Goal: Transaction & Acquisition: Obtain resource

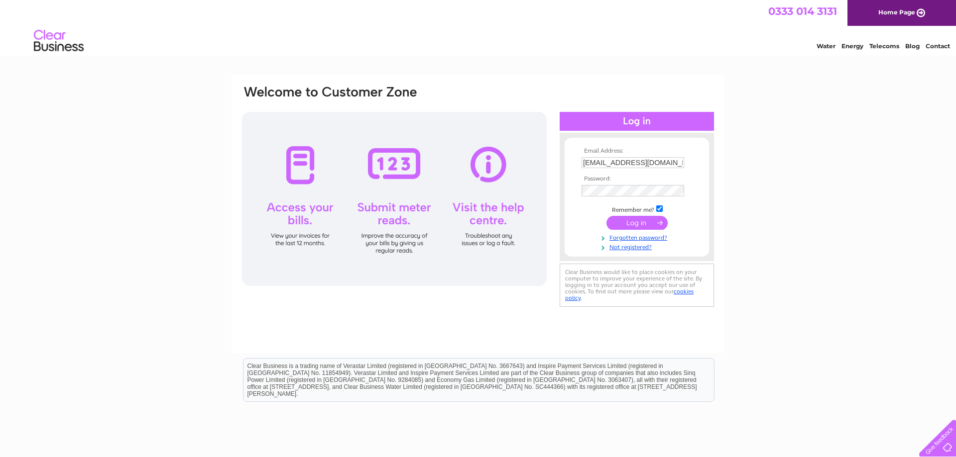
click at [632, 219] on input "submit" at bounding box center [636, 223] width 61 height 14
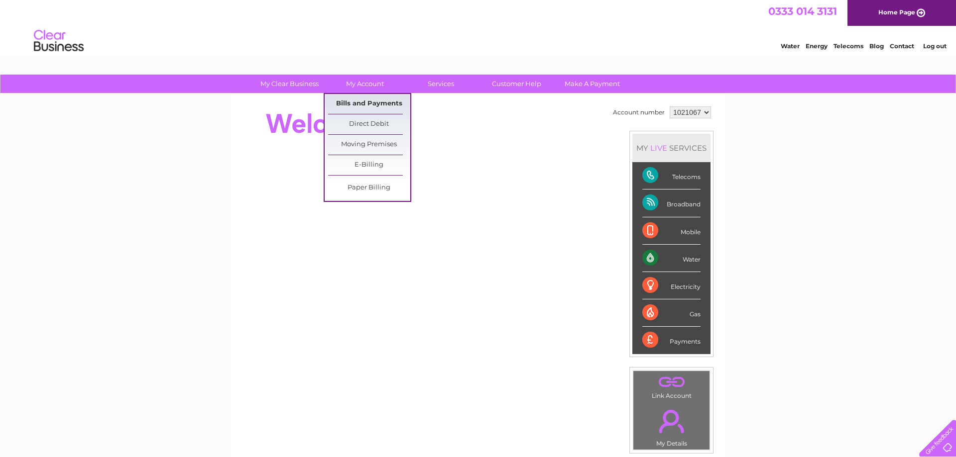
click at [375, 105] on link "Bills and Payments" at bounding box center [369, 104] width 82 height 20
click at [369, 105] on link "Bills and Payments" at bounding box center [369, 104] width 82 height 20
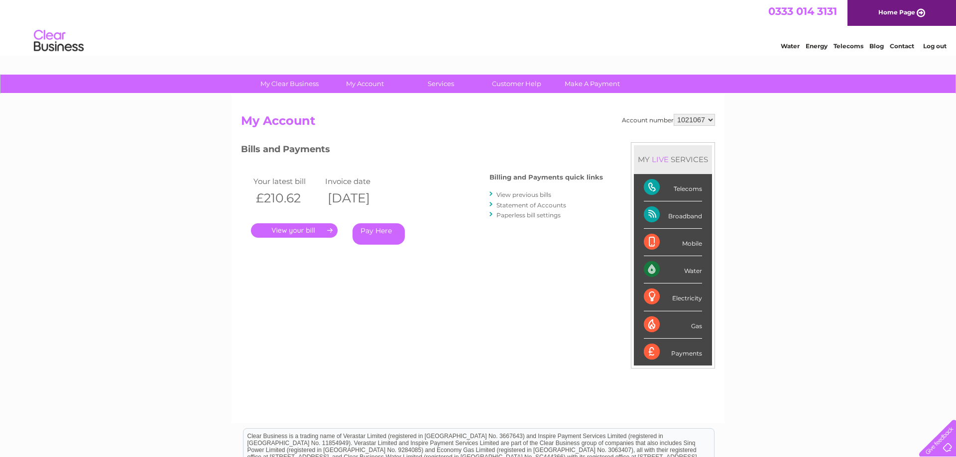
click at [298, 233] on link "." at bounding box center [294, 231] width 87 height 14
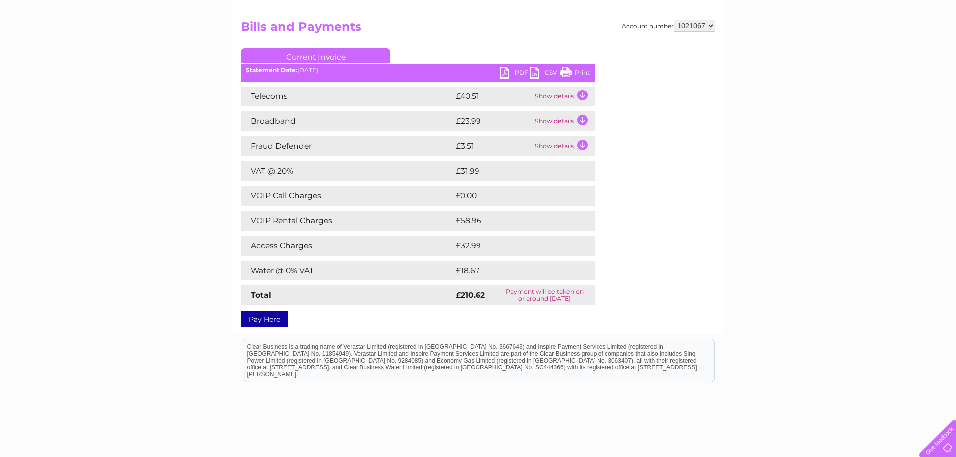
scroll to position [148, 0]
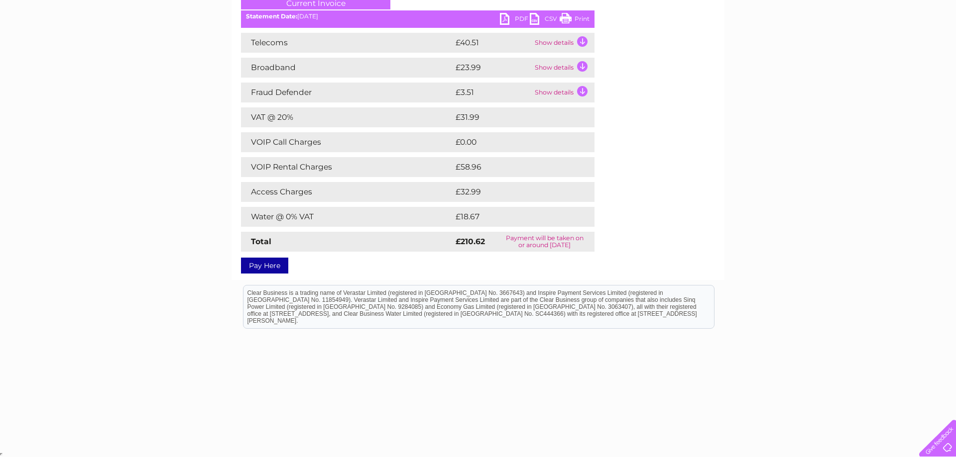
click at [516, 17] on link "PDF" at bounding box center [515, 20] width 30 height 14
